Goal: Task Accomplishment & Management: Manage account settings

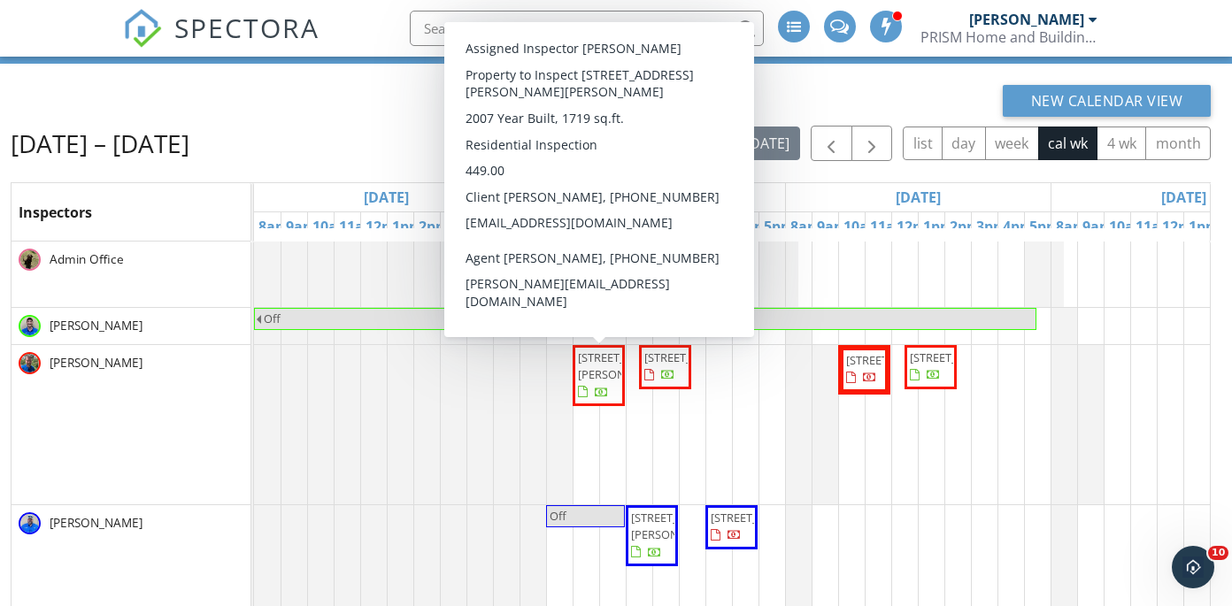
scroll to position [132, 0]
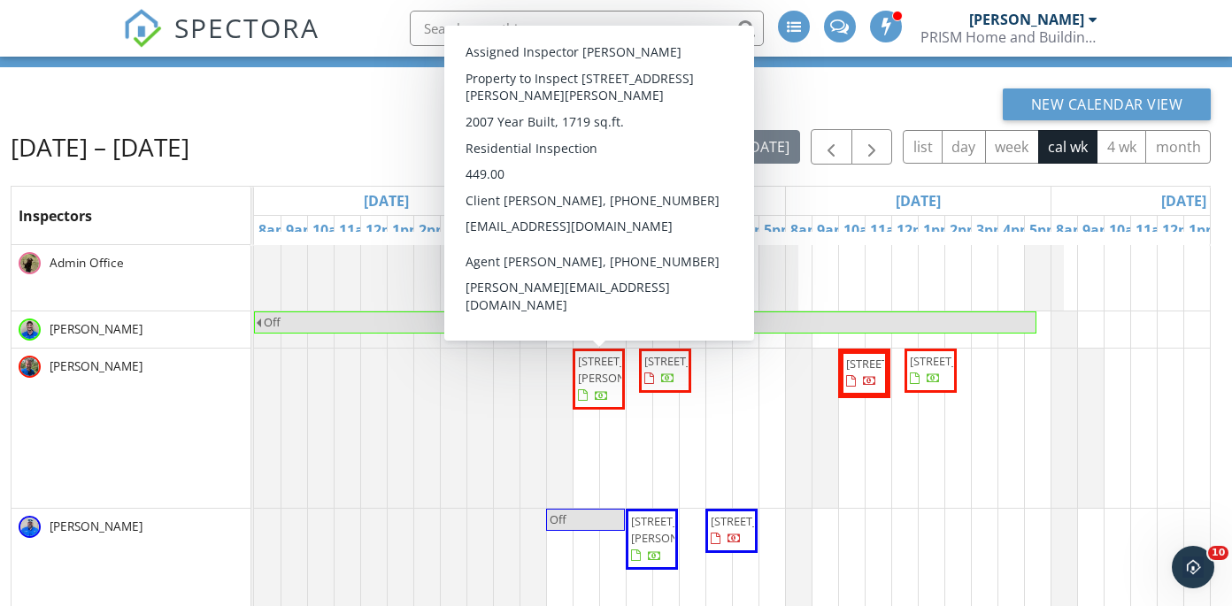
click at [606, 386] on span "82 Thomas Bee Dr, Bluffton 29909" at bounding box center [627, 369] width 99 height 33
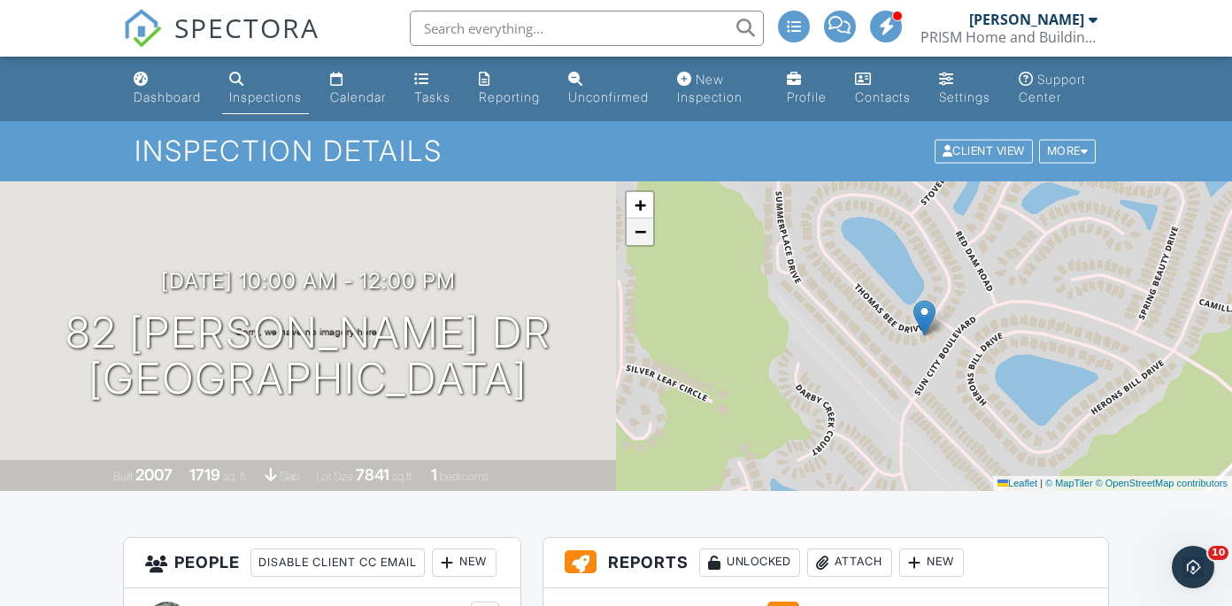
click at [639, 242] on span "−" at bounding box center [641, 231] width 12 height 22
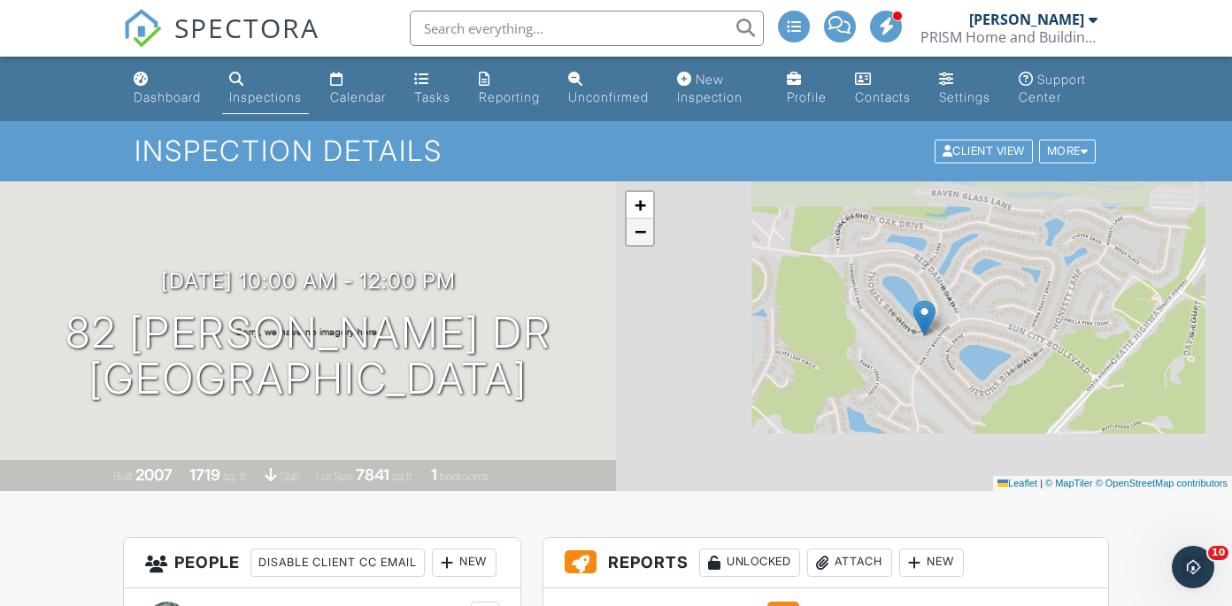
click at [639, 242] on span "−" at bounding box center [641, 231] width 12 height 22
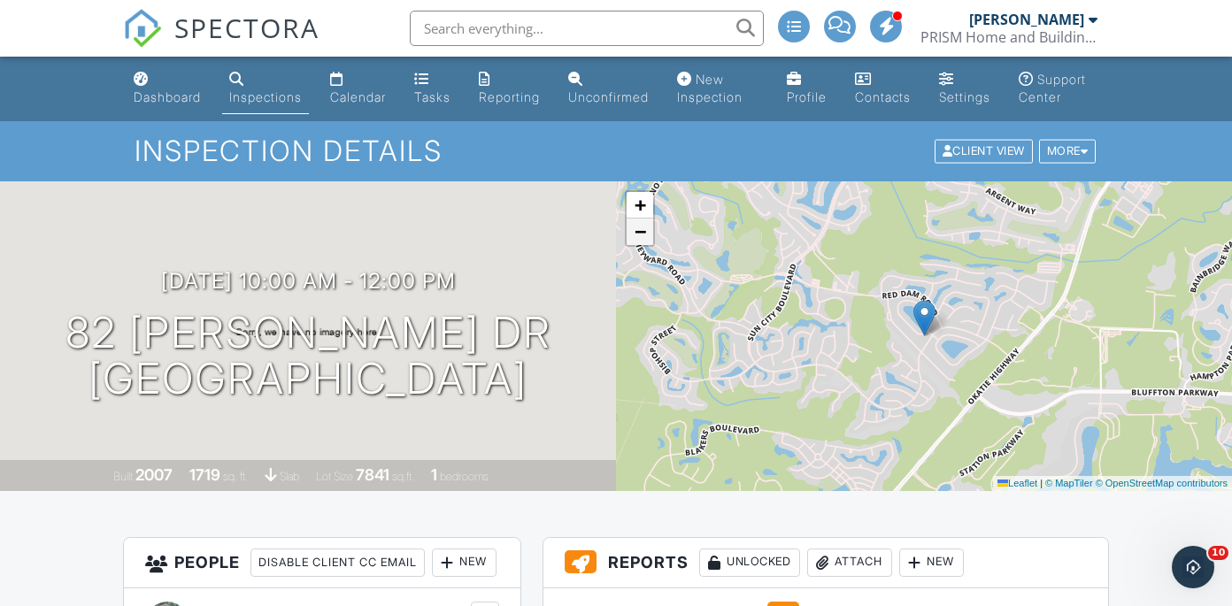
click at [639, 242] on span "−" at bounding box center [641, 231] width 12 height 22
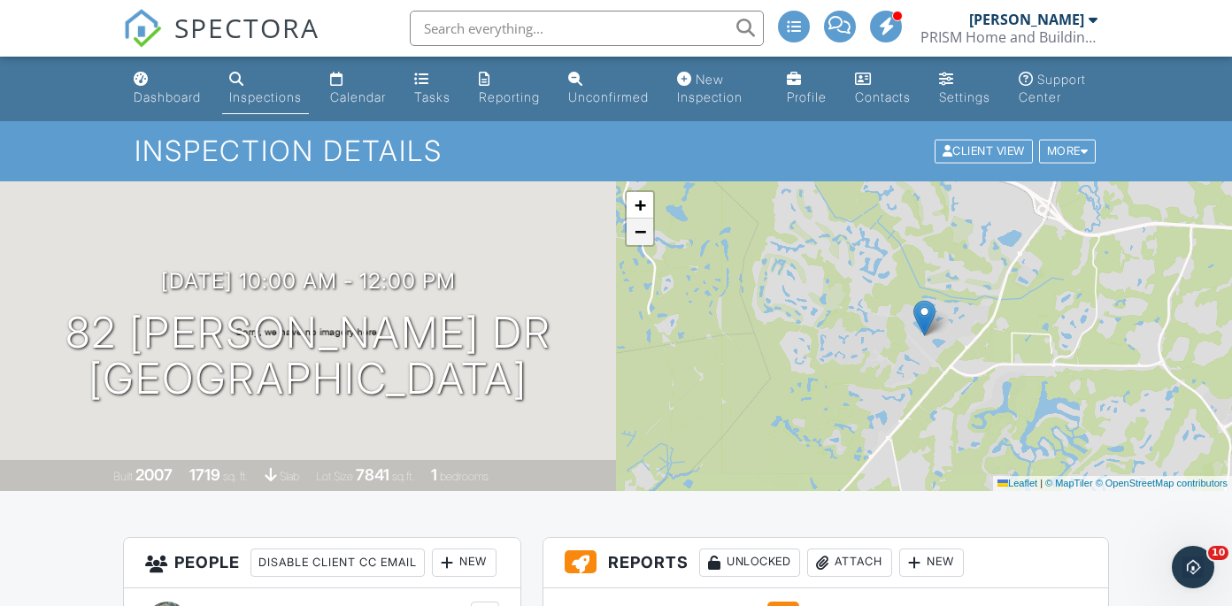
click at [639, 242] on span "−" at bounding box center [641, 231] width 12 height 22
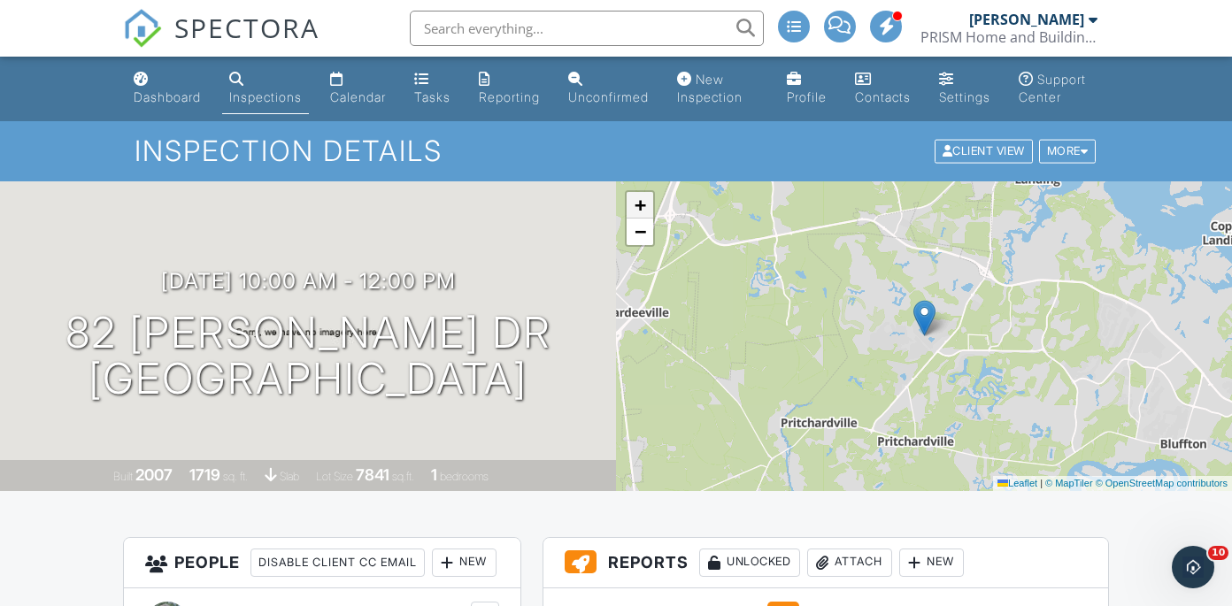
click at [643, 216] on span "+" at bounding box center [641, 205] width 12 height 22
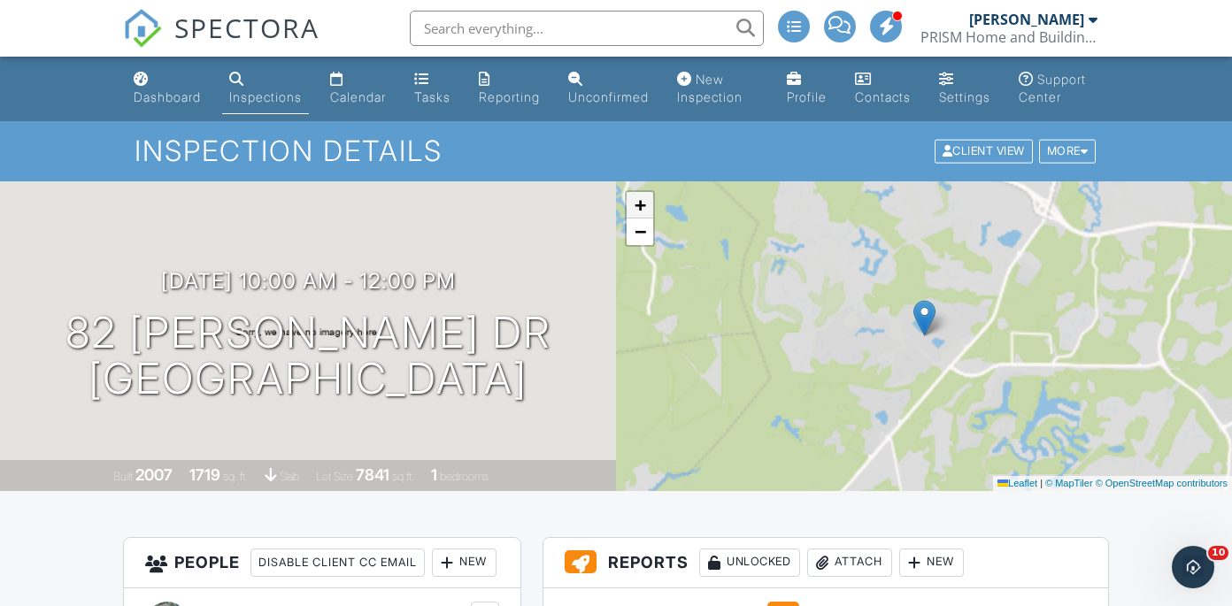
click at [643, 216] on span "+" at bounding box center [641, 205] width 12 height 22
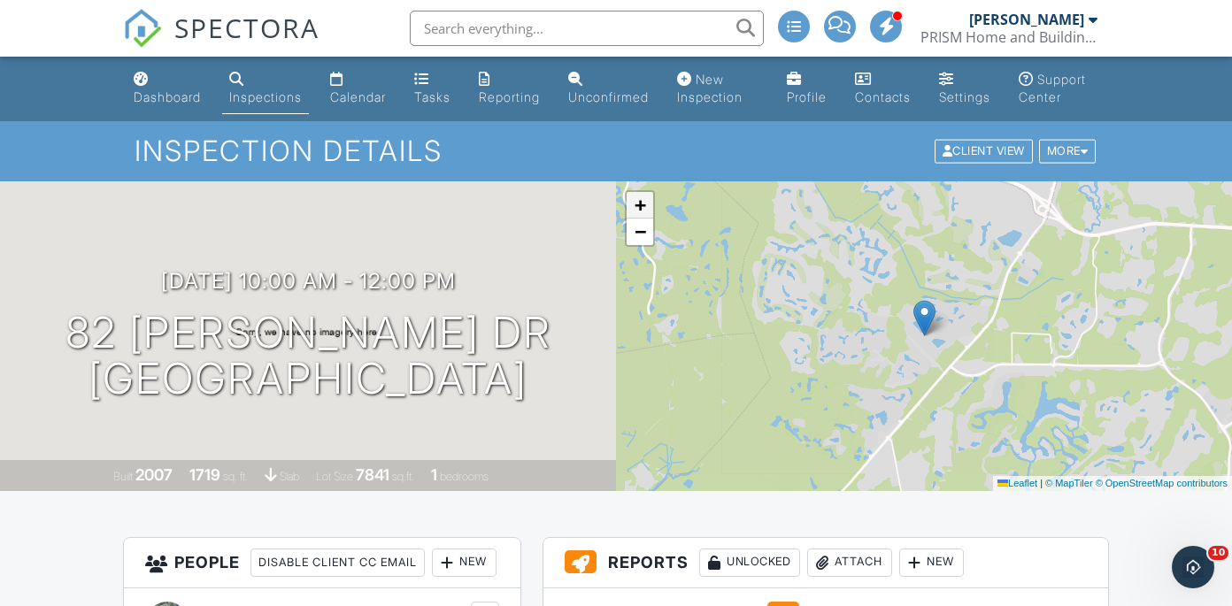
click at [643, 216] on span "+" at bounding box center [641, 205] width 12 height 22
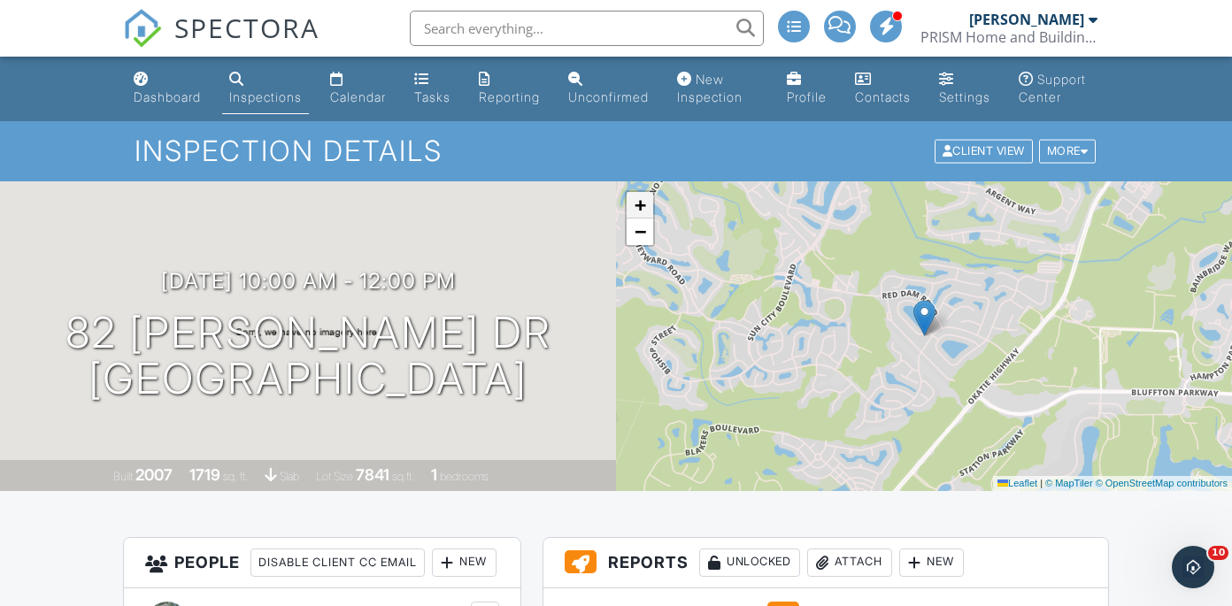
click at [643, 216] on span "+" at bounding box center [641, 205] width 12 height 22
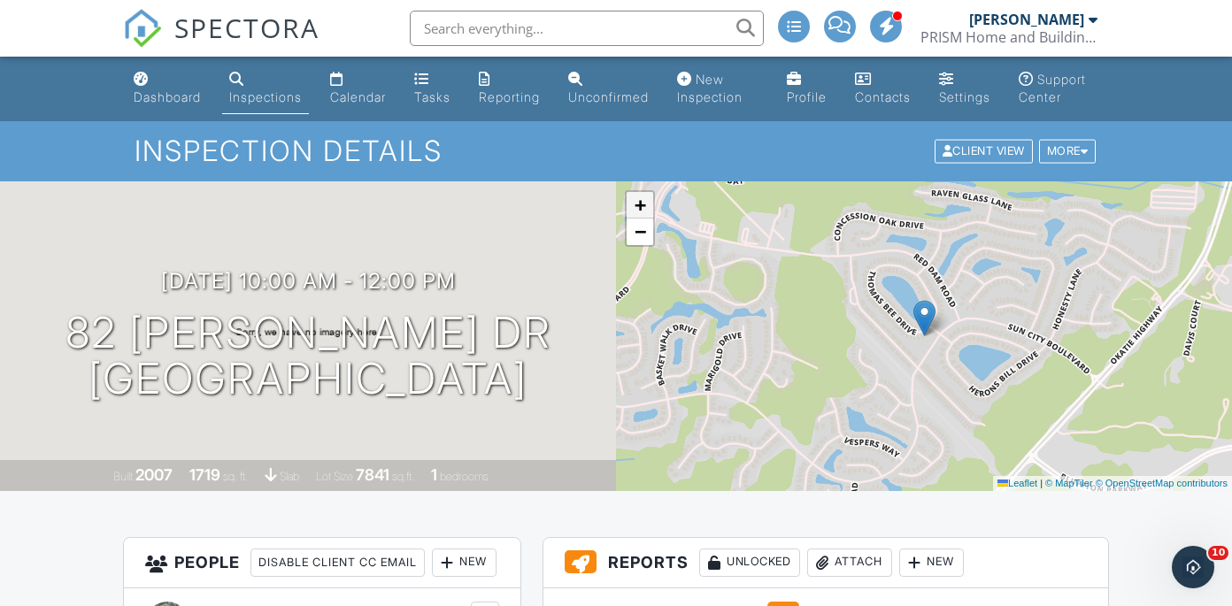
click at [643, 216] on span "+" at bounding box center [641, 205] width 12 height 22
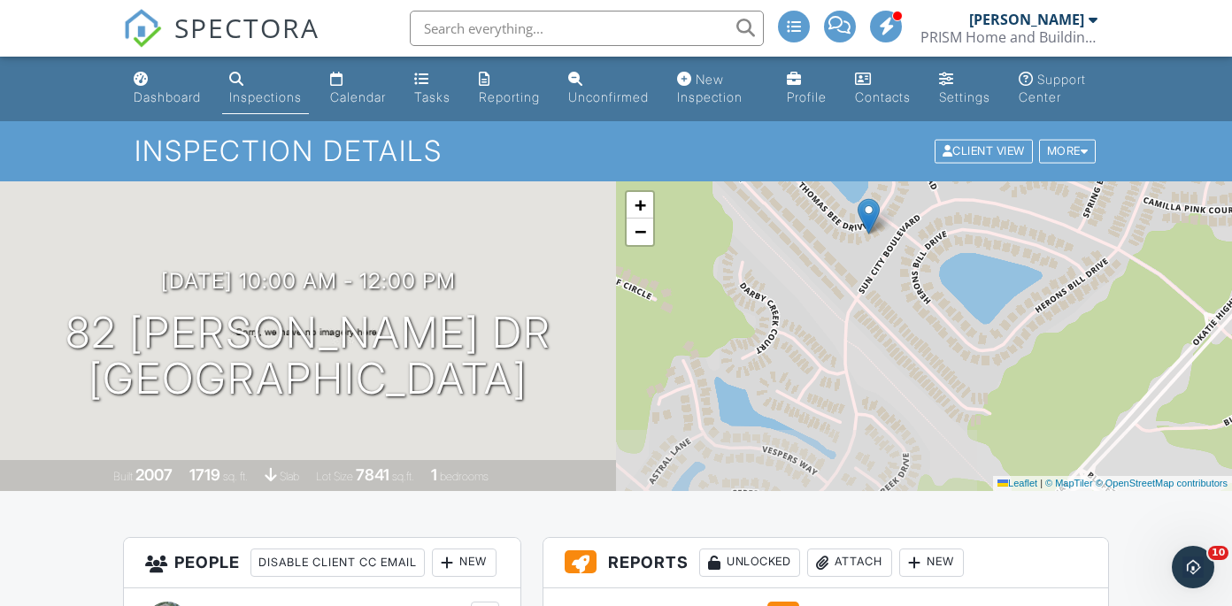
drag, startPoint x: 837, startPoint y: 423, endPoint x: 780, endPoint y: 321, distance: 116.9
click at [780, 321] on div "+ − Leaflet | © MapTiler © OpenStreetMap contributors" at bounding box center [924, 336] width 616 height 310
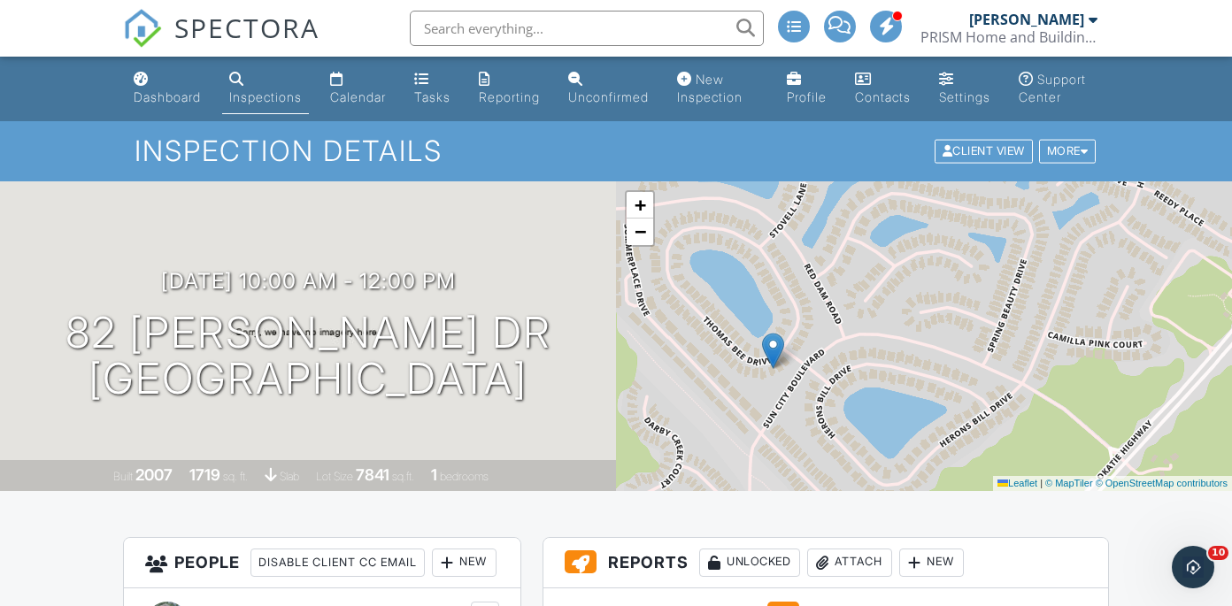
drag, startPoint x: 977, startPoint y: 397, endPoint x: 883, endPoint y: 530, distance: 162.6
click at [646, 242] on span "−" at bounding box center [641, 231] width 12 height 22
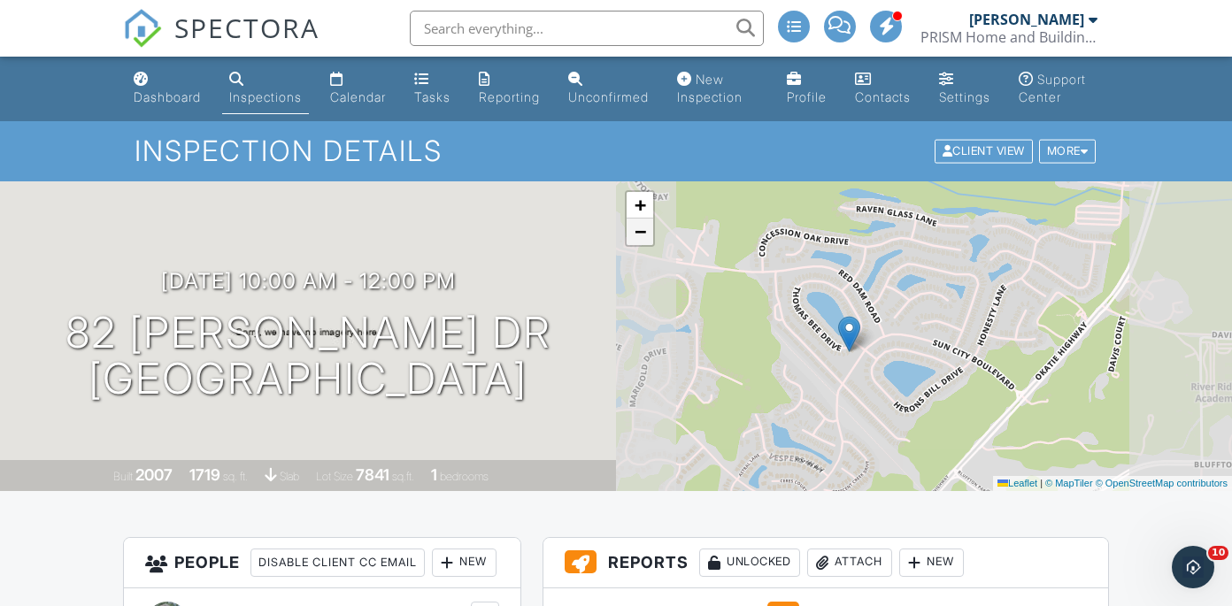
click at [646, 242] on span "−" at bounding box center [641, 231] width 12 height 22
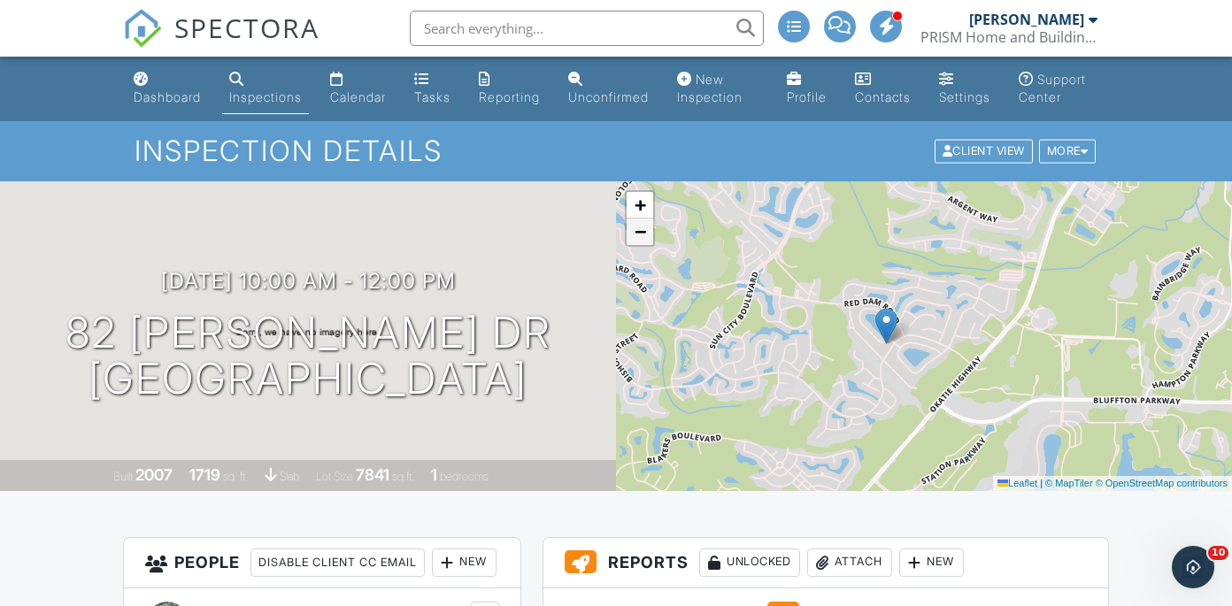
click at [646, 242] on span "−" at bounding box center [641, 231] width 12 height 22
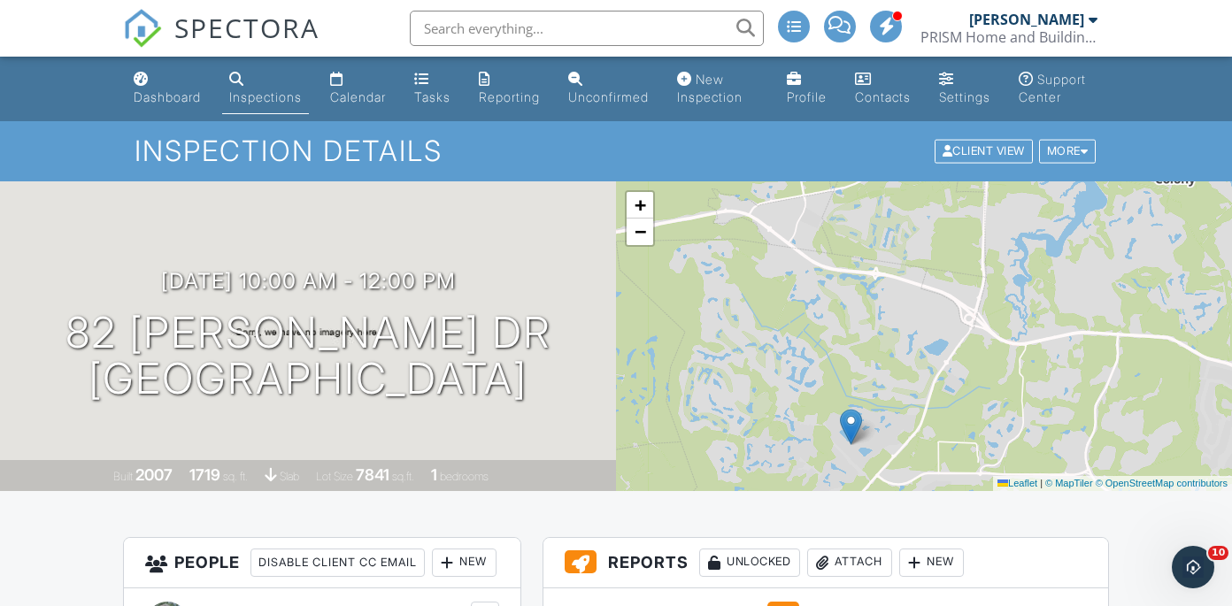
drag, startPoint x: 897, startPoint y: 304, endPoint x: 843, endPoint y: 410, distance: 118.8
click at [843, 410] on div "+ − Leaflet | © MapTiler © OpenStreetMap contributors" at bounding box center [924, 336] width 616 height 310
click at [915, 330] on div "+ − Leaflet | © MapTiler © OpenStreetMap contributors" at bounding box center [924, 336] width 616 height 310
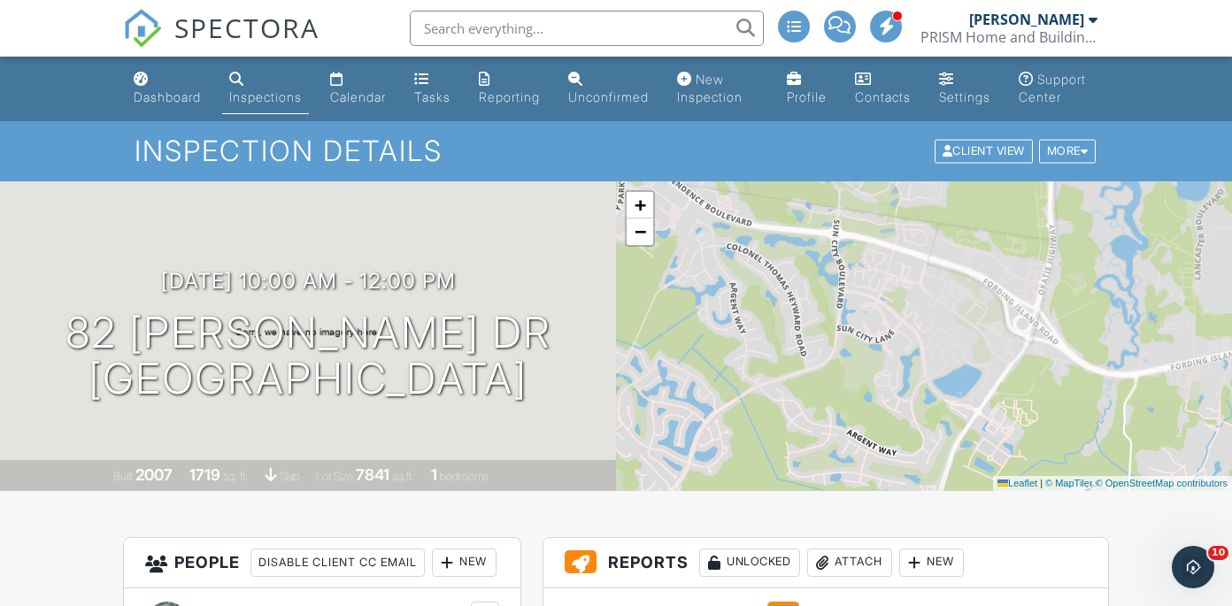
click at [915, 330] on div "+ − Leaflet | © MapTiler © OpenStreetMap contributors" at bounding box center [924, 336] width 616 height 310
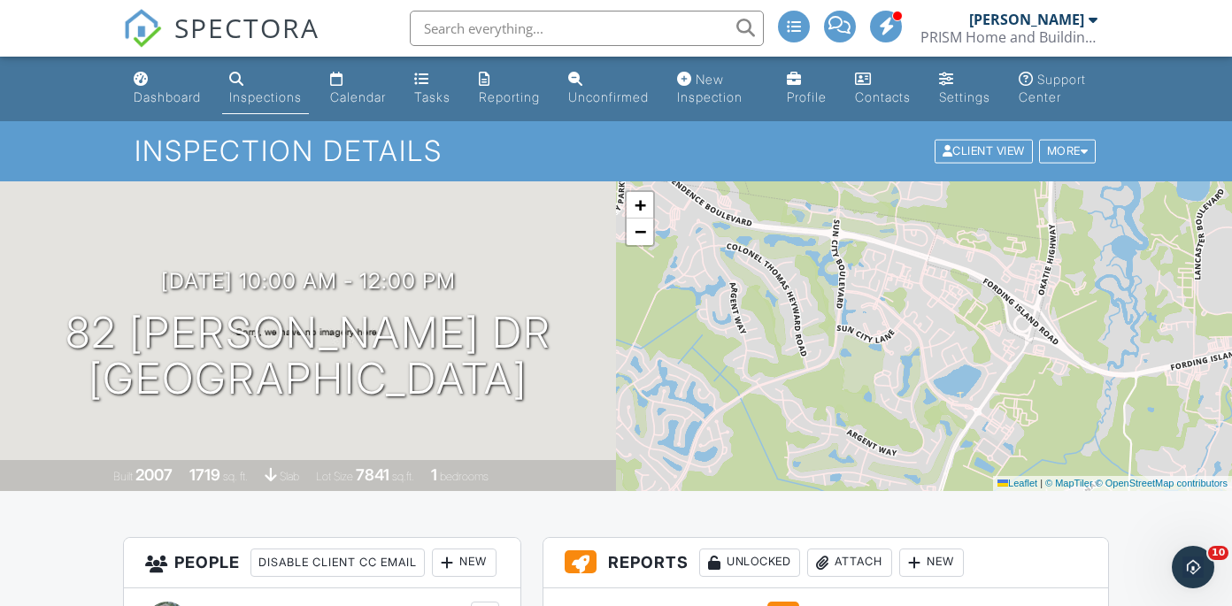
click at [915, 330] on div "+ − Leaflet | © MapTiler © OpenStreetMap contributors" at bounding box center [924, 336] width 616 height 310
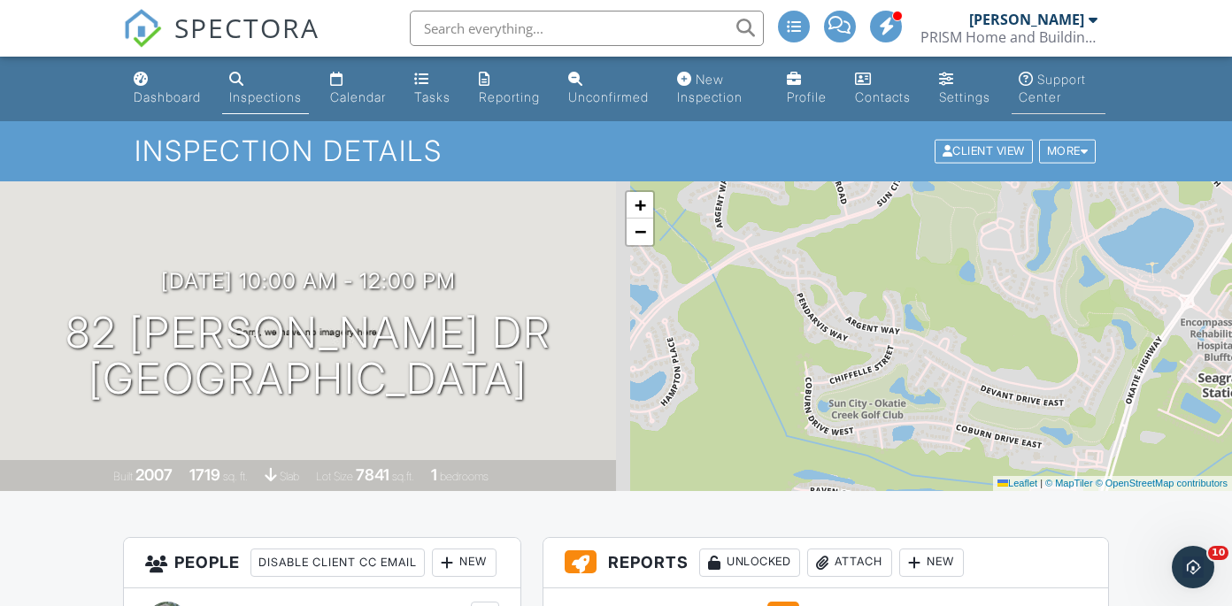
drag, startPoint x: 915, startPoint y: 330, endPoint x: 1068, endPoint y: 112, distance: 266.9
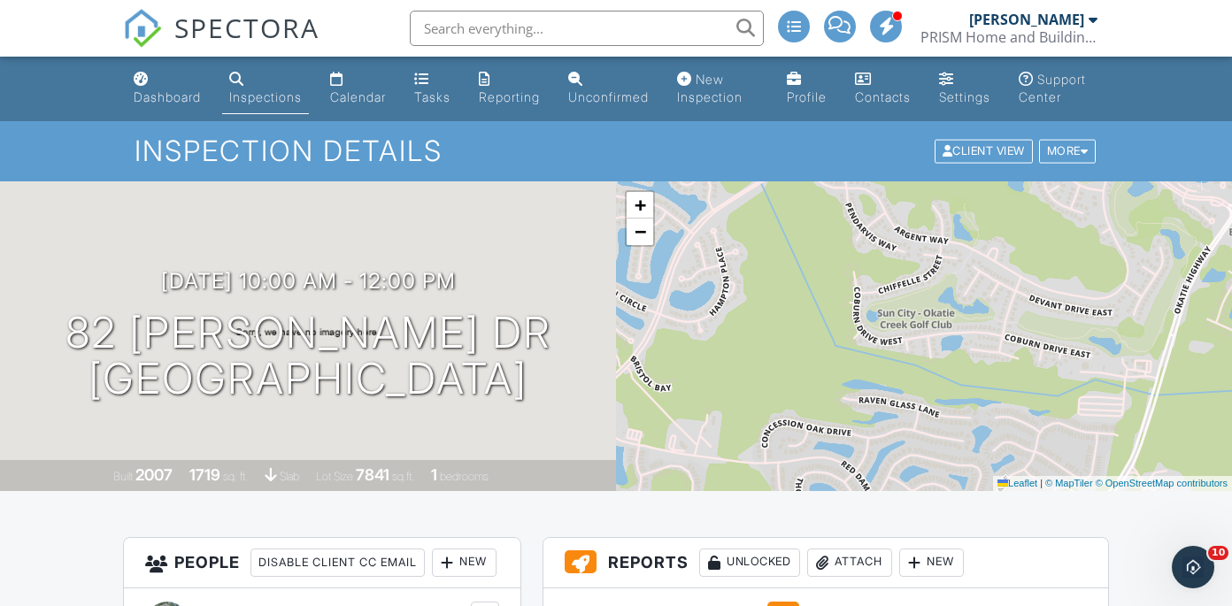
drag, startPoint x: 930, startPoint y: 308, endPoint x: 977, endPoint y: 216, distance: 103.3
click at [977, 216] on div "+ − Leaflet | © MapTiler © OpenStreetMap contributors" at bounding box center [924, 336] width 616 height 310
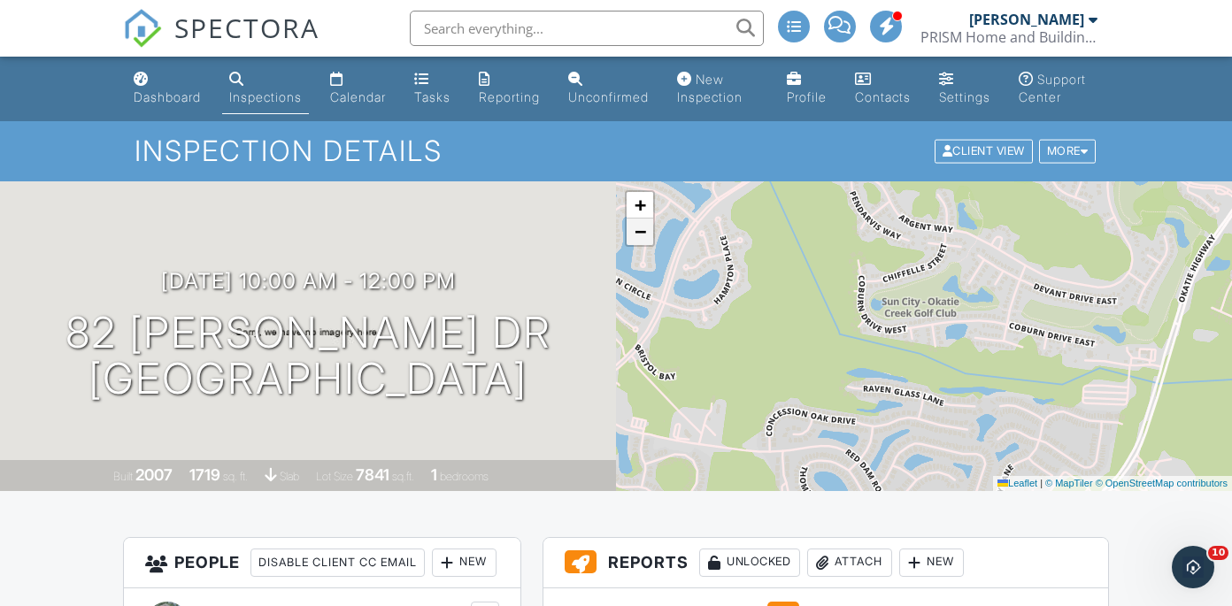
click at [638, 242] on span "−" at bounding box center [641, 231] width 12 height 22
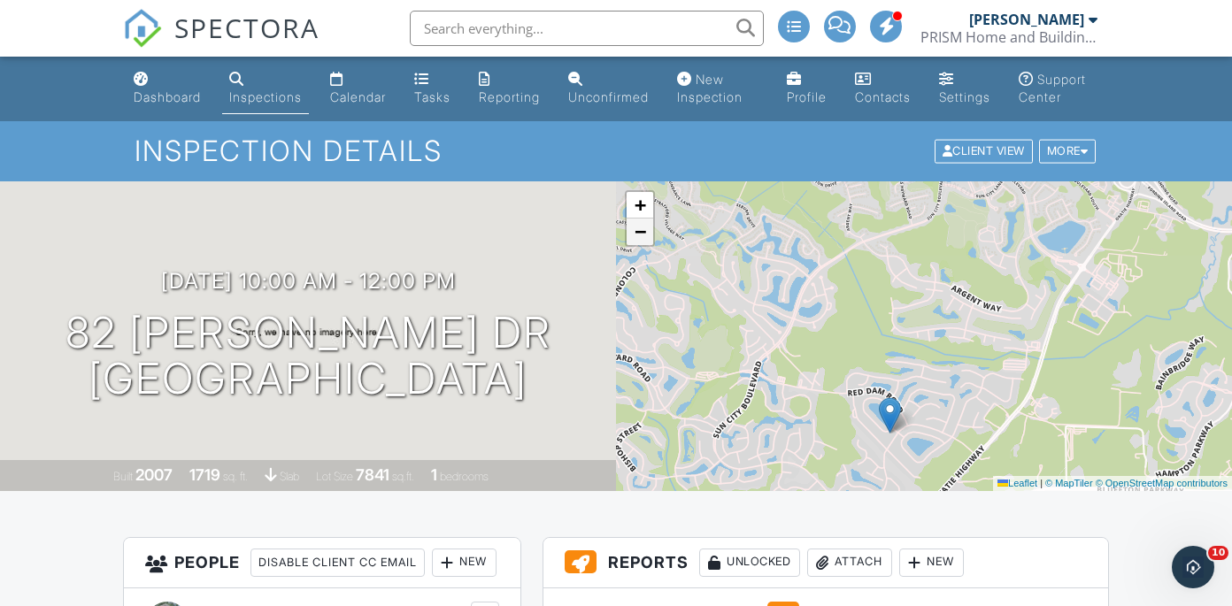
click at [638, 242] on span "−" at bounding box center [641, 231] width 12 height 22
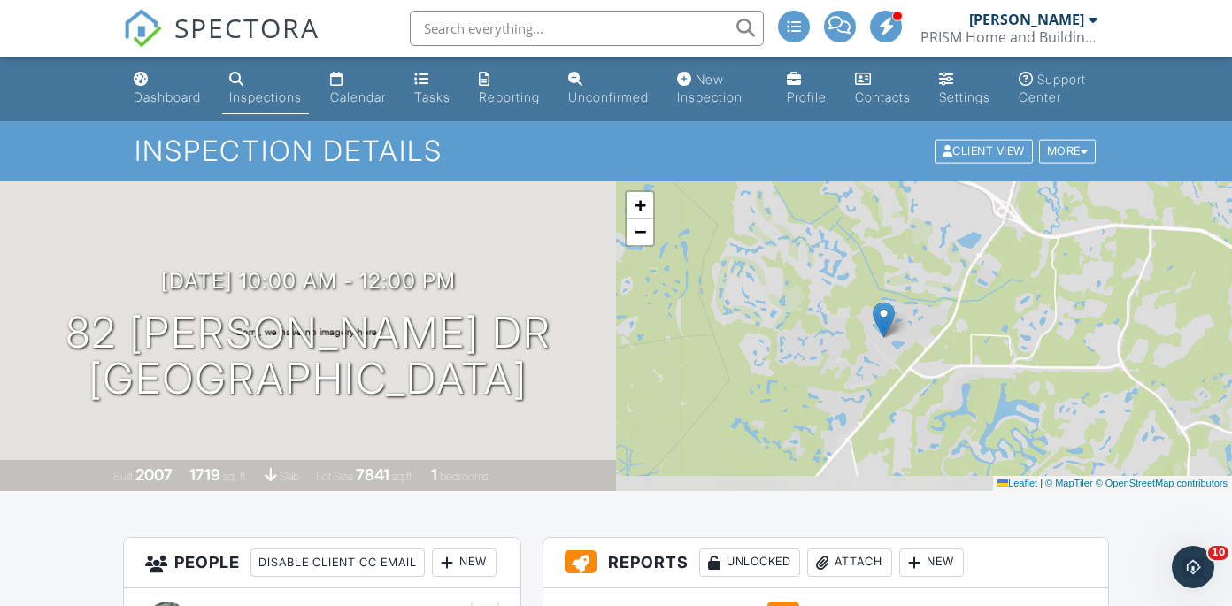
drag, startPoint x: 825, startPoint y: 364, endPoint x: 801, endPoint y: 318, distance: 51.9
click at [801, 318] on div "+ − Leaflet | © MapTiler © OpenStreetMap contributors" at bounding box center [924, 336] width 616 height 310
click at [371, 94] on div "Calendar" at bounding box center [358, 96] width 56 height 15
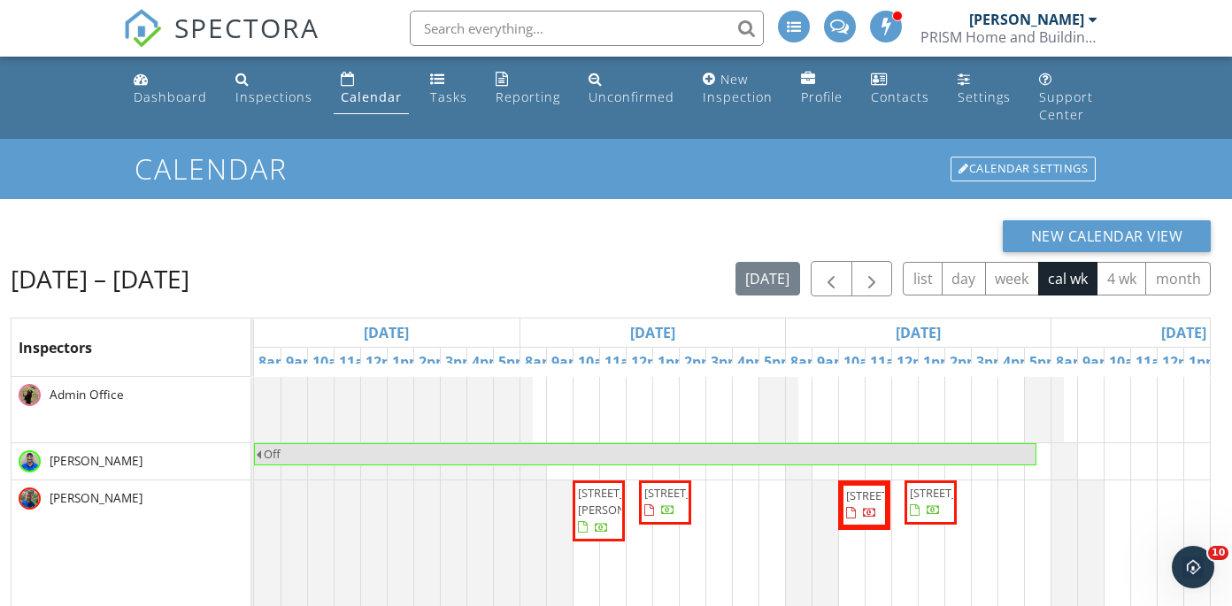
click at [666, 501] on span "[STREET_ADDRESS]" at bounding box center [693, 493] width 99 height 16
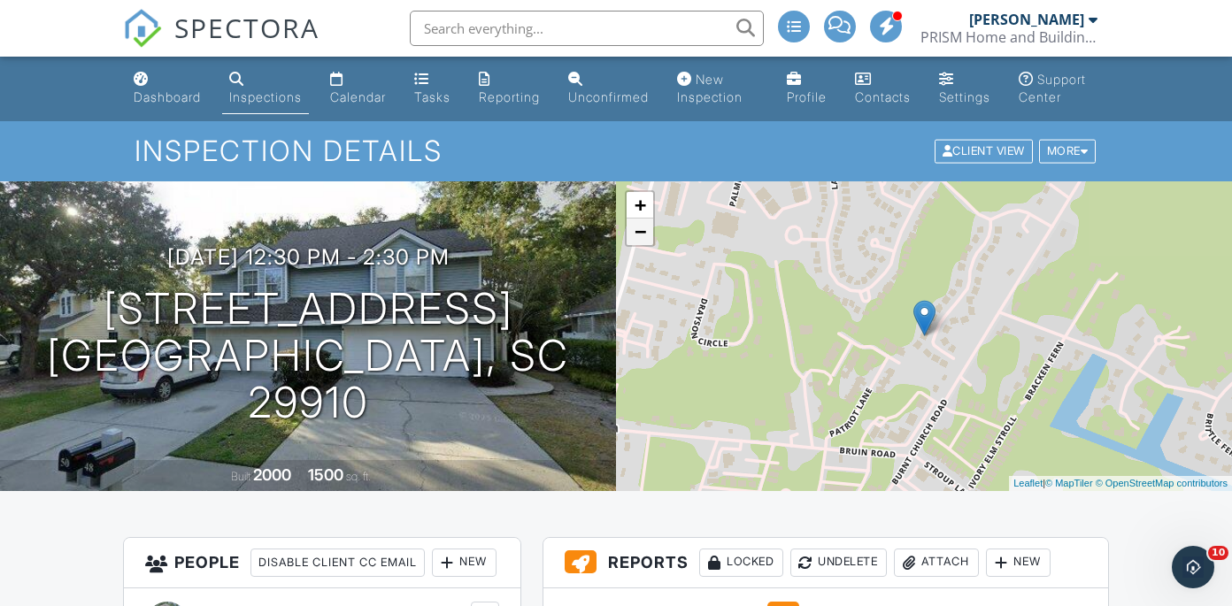
click at [639, 245] on link "−" at bounding box center [640, 232] width 27 height 27
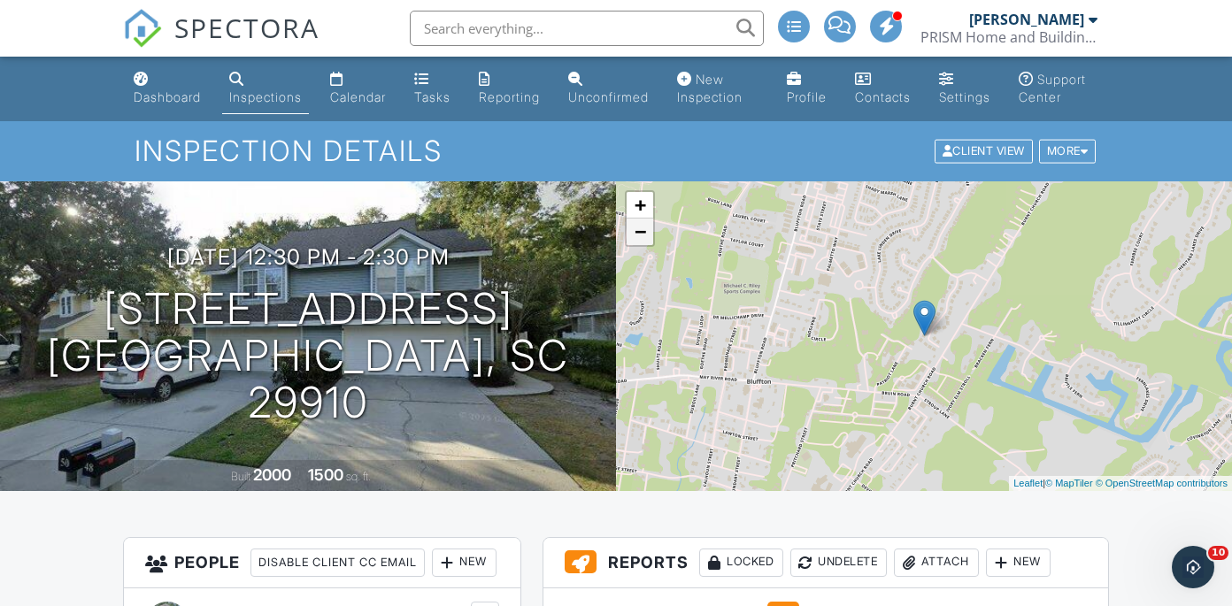
click at [639, 245] on link "−" at bounding box center [640, 232] width 27 height 27
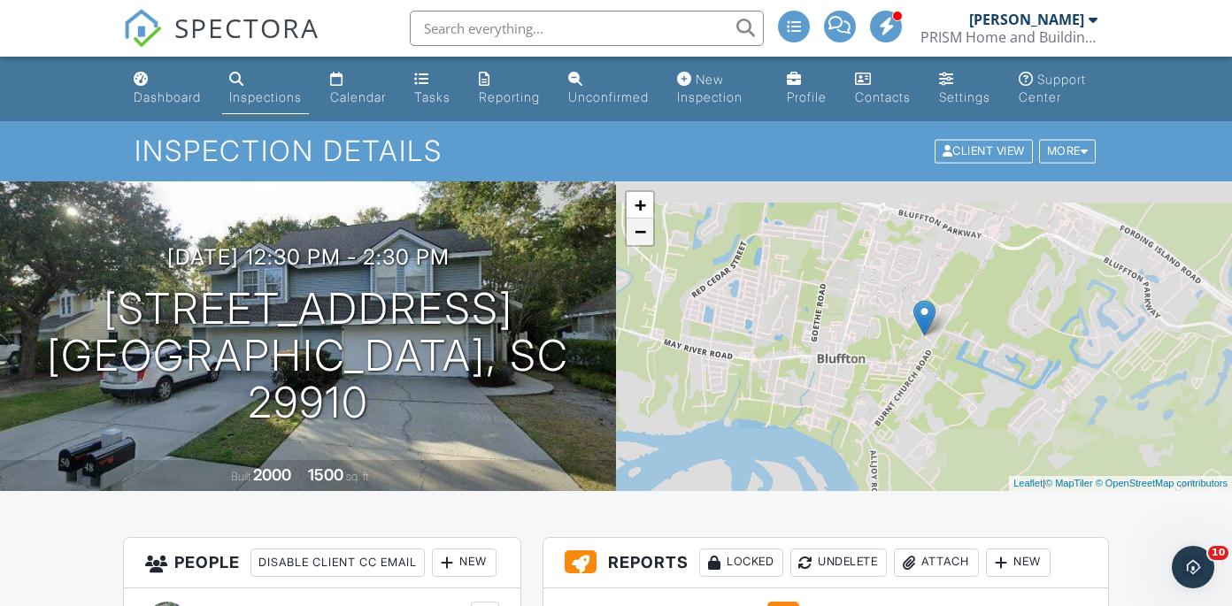
click at [639, 245] on link "−" at bounding box center [640, 232] width 27 height 27
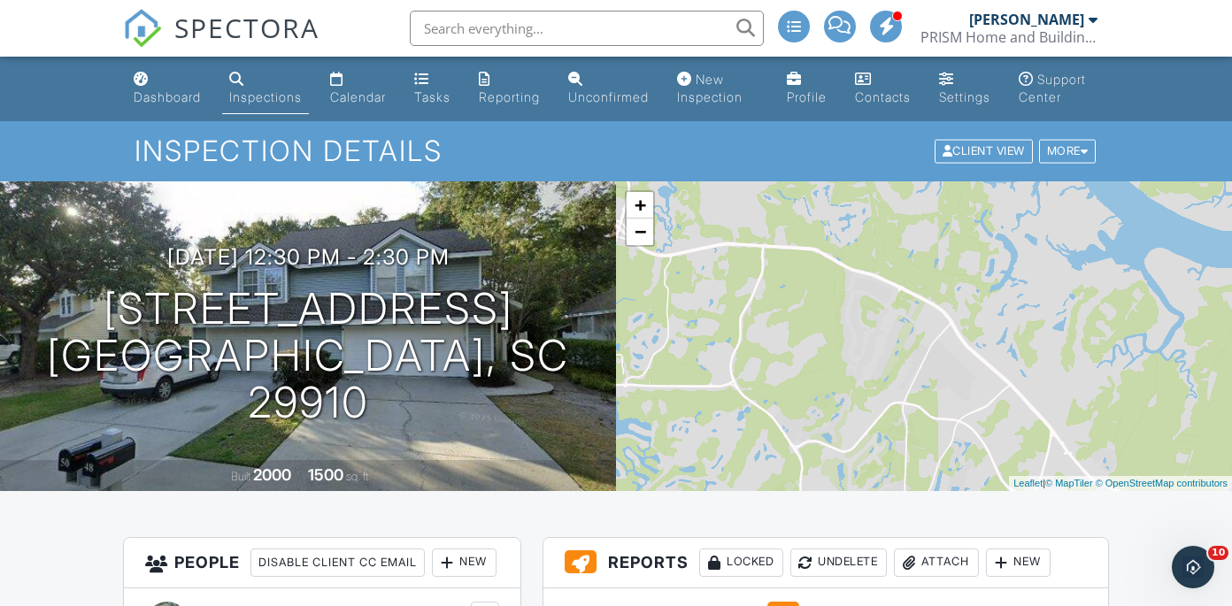
drag, startPoint x: 766, startPoint y: 276, endPoint x: 899, endPoint y: 504, distance: 263.4
click at [900, 491] on div "+ − Leaflet | © MapTiler © OpenStreetMap contributors" at bounding box center [924, 336] width 616 height 310
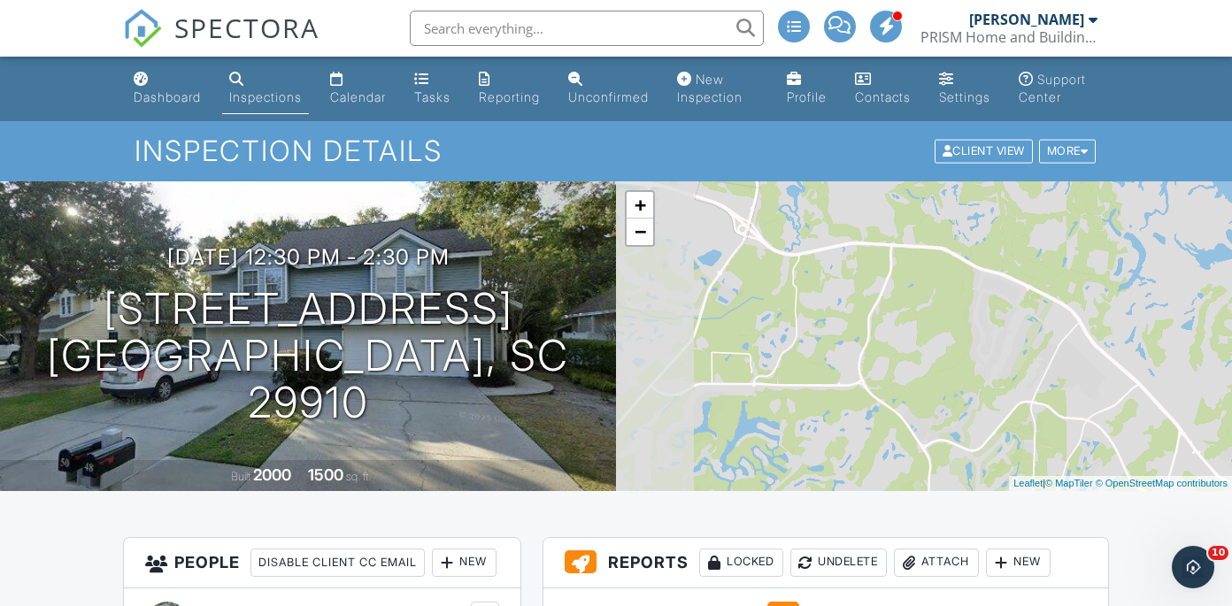
drag, startPoint x: 765, startPoint y: 356, endPoint x: 895, endPoint y: 350, distance: 130.2
click at [895, 350] on div "+ − Leaflet | © MapTiler © OpenStreetMap contributors" at bounding box center [924, 336] width 616 height 310
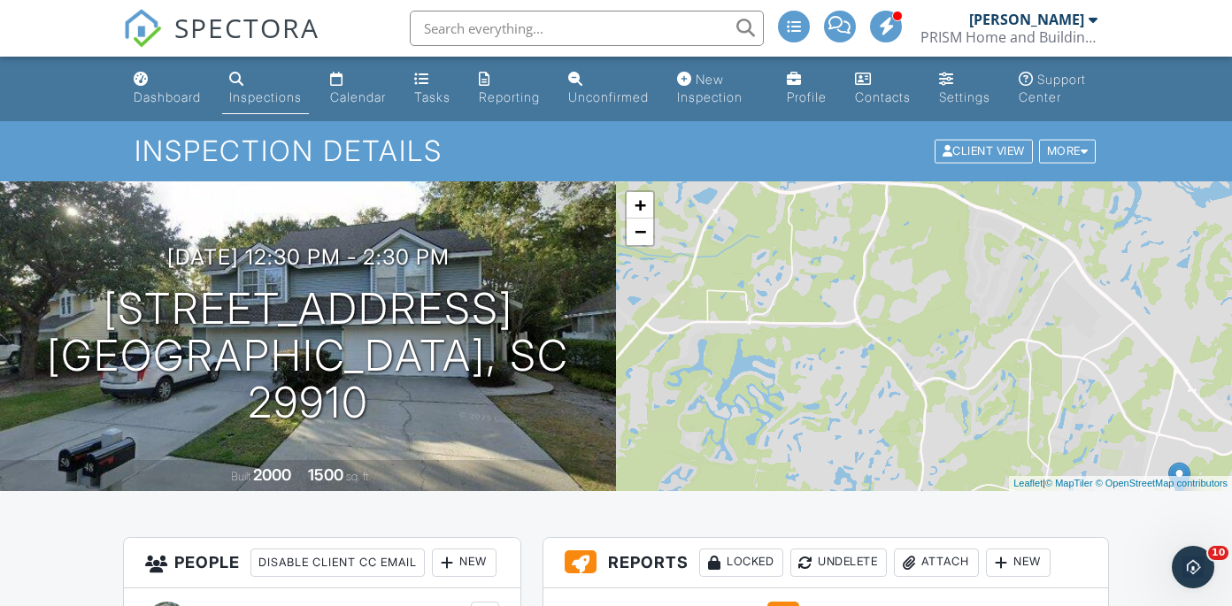
drag, startPoint x: 894, startPoint y: 349, endPoint x: 893, endPoint y: 287, distance: 62.0
click at [893, 287] on div "+ − Leaflet | © MapTiler © OpenStreetMap contributors" at bounding box center [924, 336] width 616 height 310
click at [366, 91] on div "Calendar" at bounding box center [358, 96] width 56 height 15
